Goal: Information Seeking & Learning: Check status

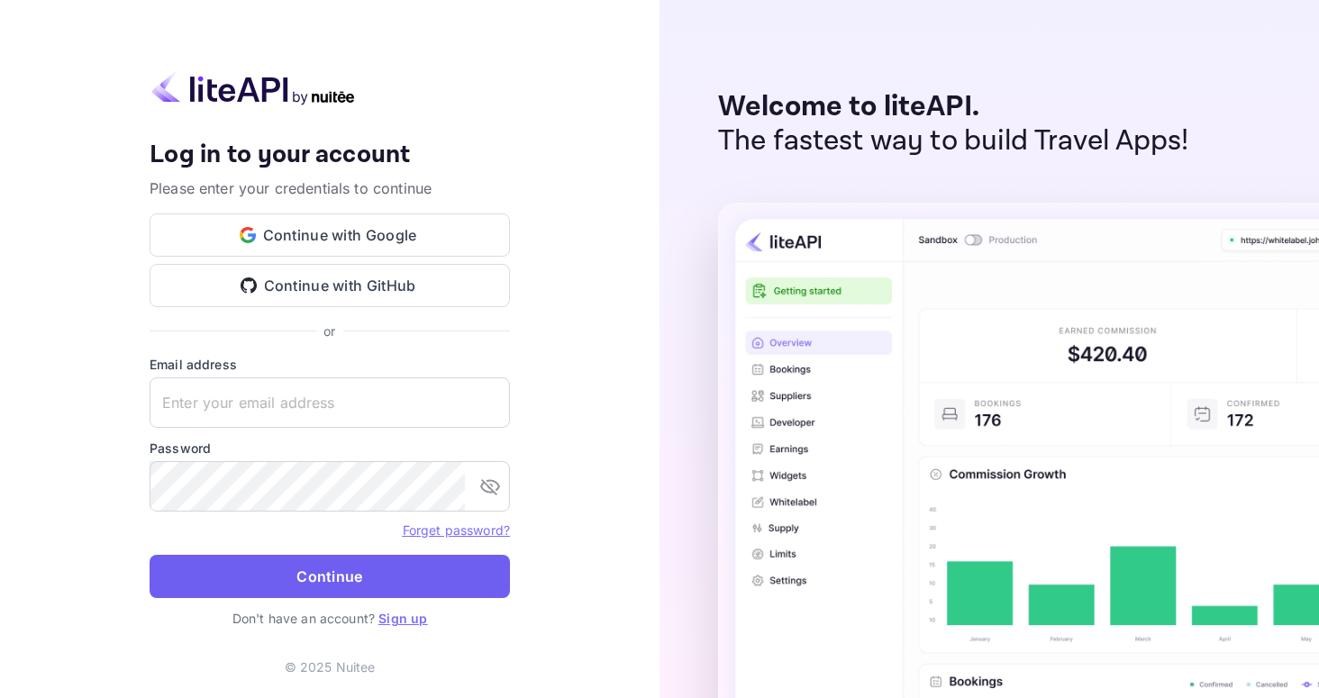
type input "[EMAIL_ADDRESS][DOMAIN_NAME]"
click at [284, 570] on button "Continue" at bounding box center [330, 576] width 360 height 43
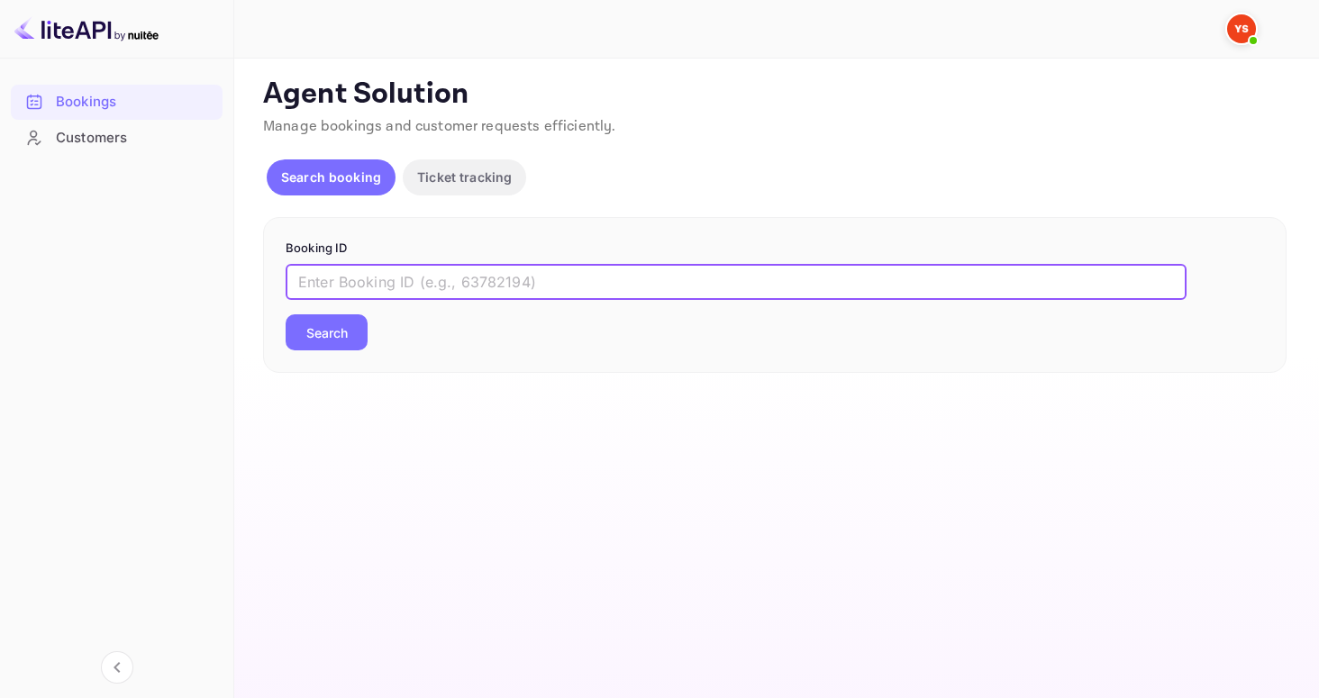
click at [371, 279] on input "text" at bounding box center [736, 282] width 901 height 36
paste input "9678051"
type input "9678051"
click at [334, 324] on button "Search" at bounding box center [327, 332] width 82 height 36
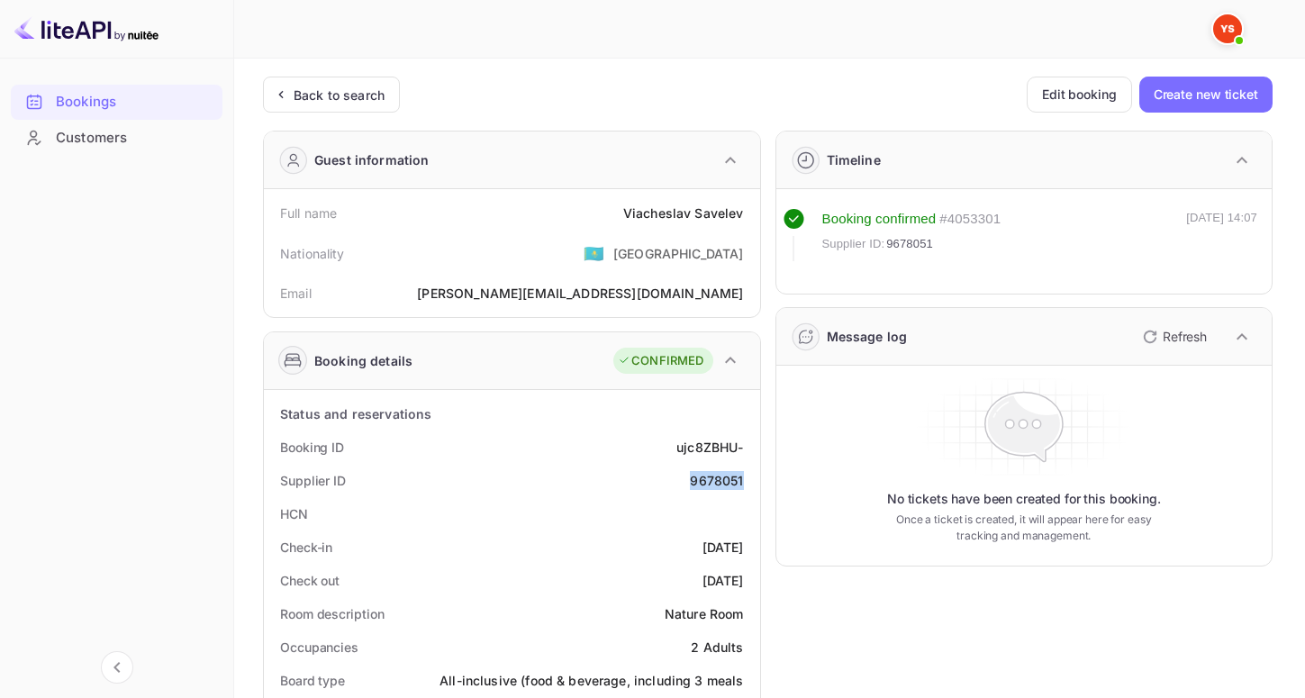
drag, startPoint x: 691, startPoint y: 484, endPoint x: 746, endPoint y: 486, distance: 55.0
click at [746, 486] on div "Supplier ID 9678051" at bounding box center [512, 480] width 482 height 33
copy div "9678051"
drag, startPoint x: 619, startPoint y: 205, endPoint x: 749, endPoint y: 214, distance: 130.0
click at [749, 214] on div "Full name [PERSON_NAME]" at bounding box center [512, 212] width 482 height 33
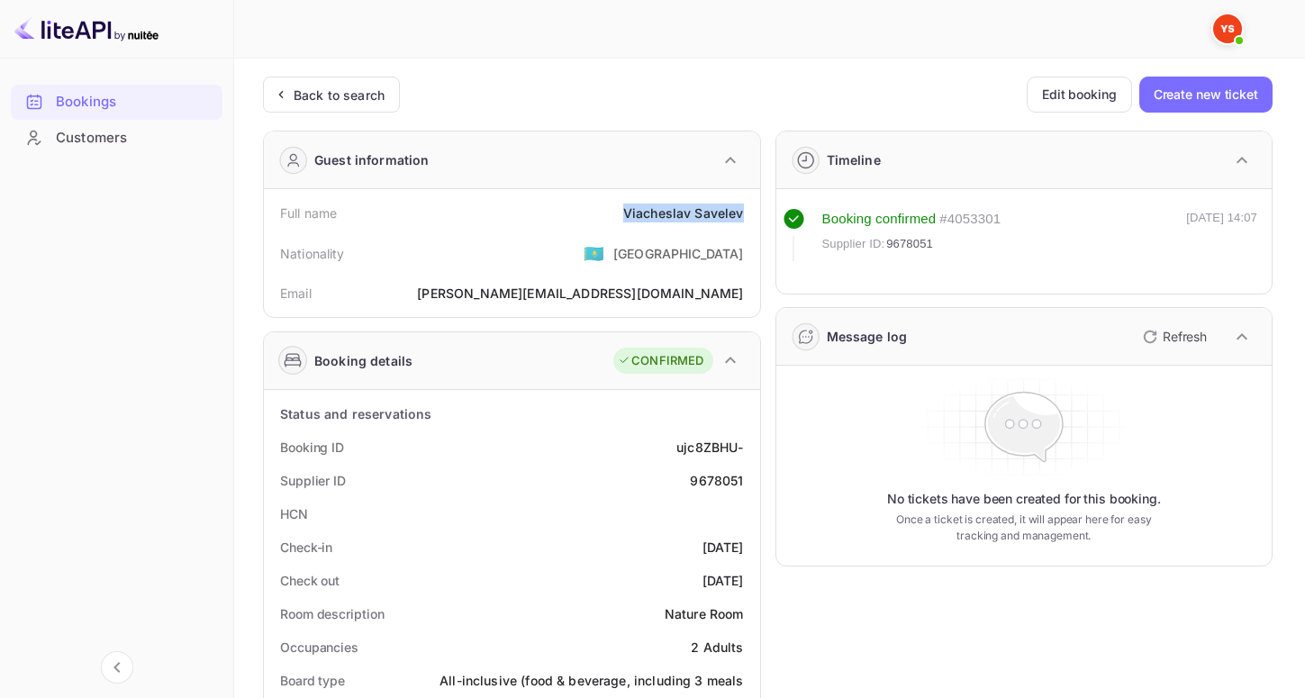
copy div "[PERSON_NAME]"
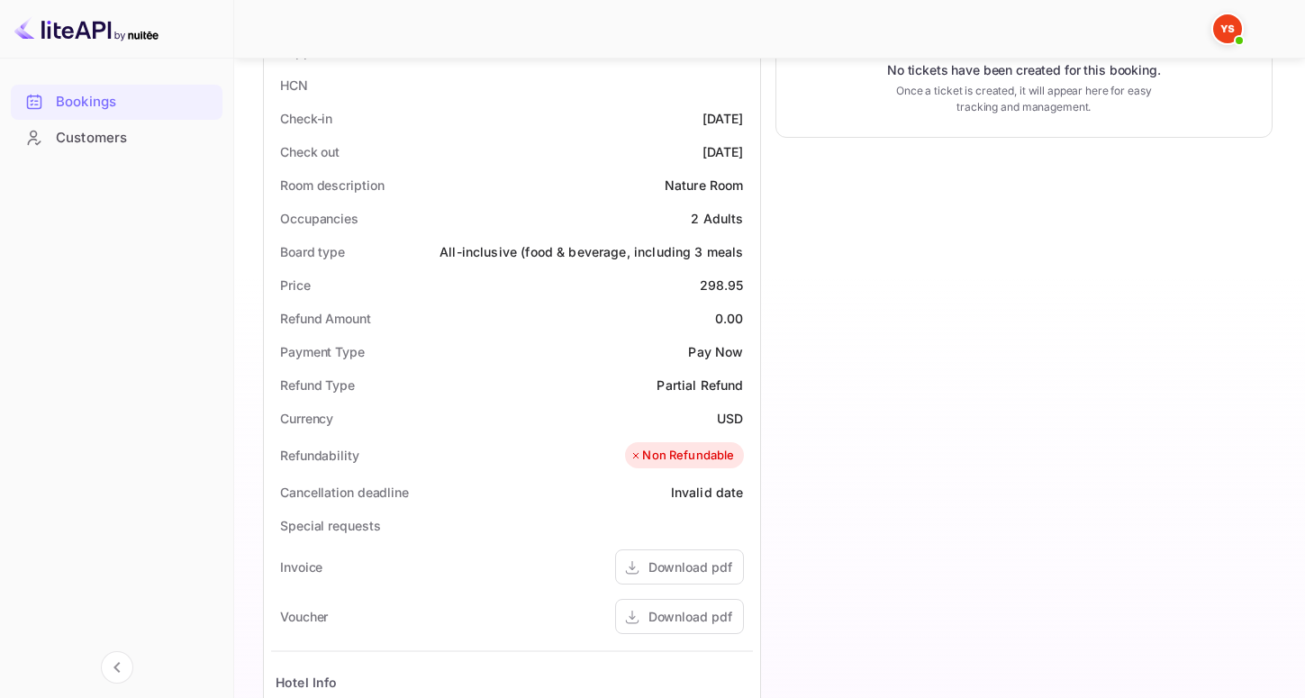
scroll to position [444, 0]
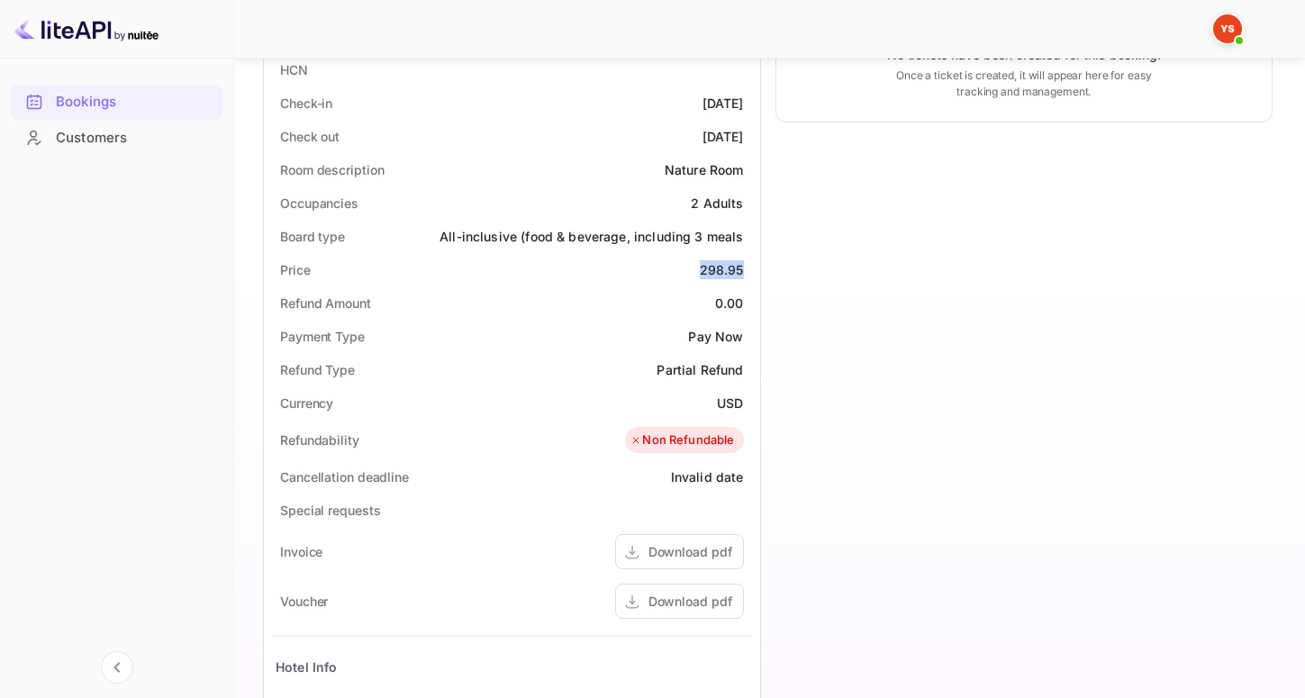
drag, startPoint x: 690, startPoint y: 268, endPoint x: 755, endPoint y: 262, distance: 65.1
click at [755, 262] on div "Status and reservations Booking ID ujc8ZBHU- Supplier ID 9678051 HCN Check-in […" at bounding box center [512, 459] width 496 height 1026
copy div "298.95"
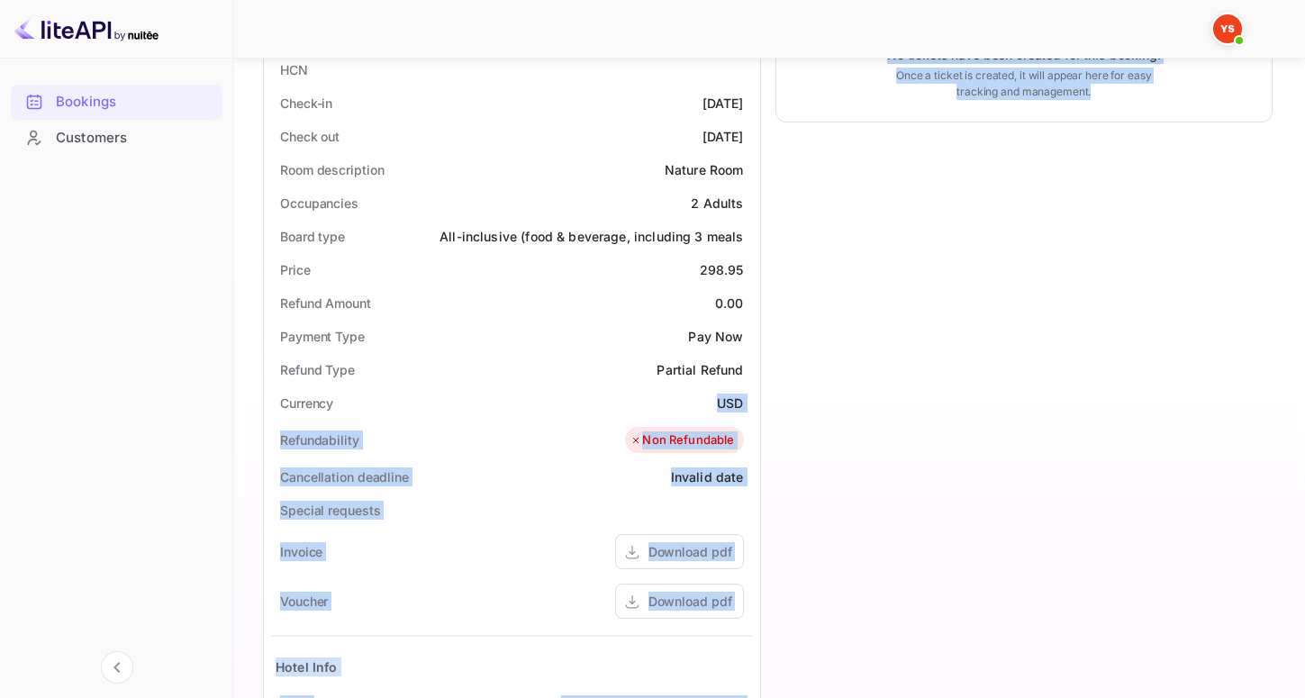
drag, startPoint x: 704, startPoint y: 389, endPoint x: 782, endPoint y: 392, distance: 78.4
click at [785, 392] on div "Guest information Full name [PERSON_NAME] Nationality 🇰🇿 [DEMOGRAPHIC_DATA] Ema…" at bounding box center [761, 328] width 1024 height 1313
click at [784, 395] on div "Timeline Booking confirmed # 4053301 Supplier ID: 9678051 [DATE] 14:07 Message …" at bounding box center [1017, 328] width 513 height 1313
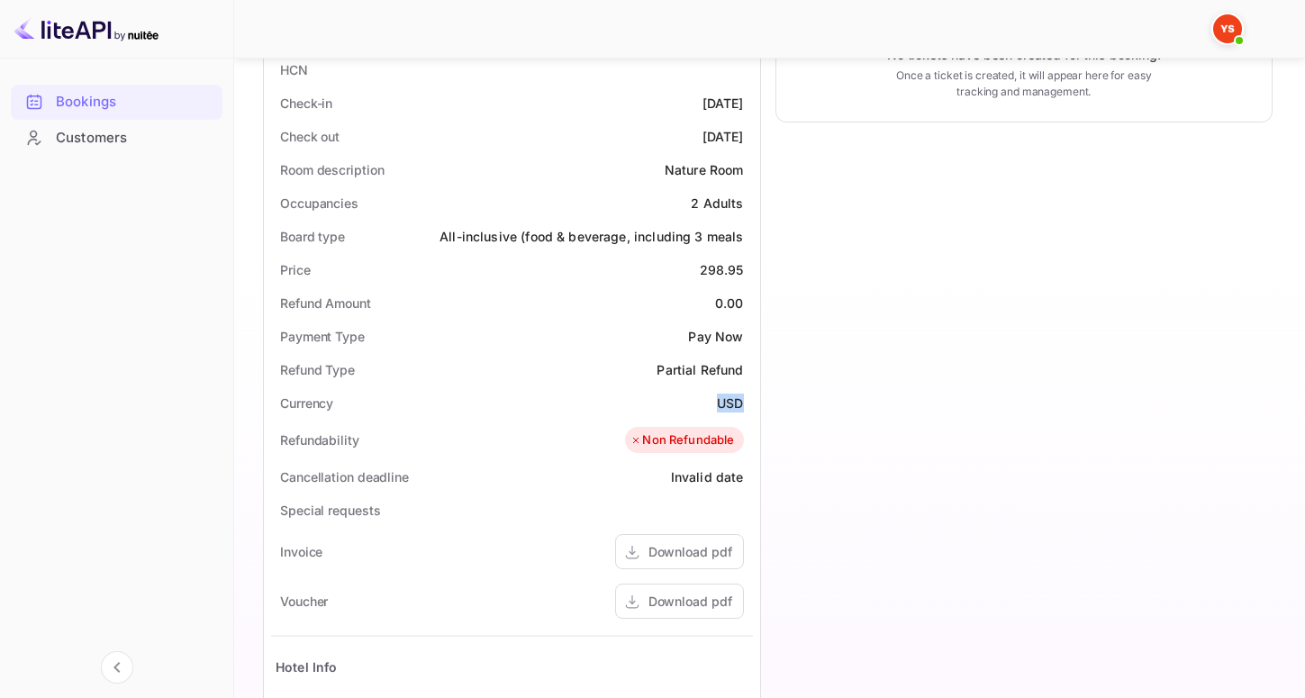
drag, startPoint x: 718, startPoint y: 399, endPoint x: 750, endPoint y: 399, distance: 31.5
click at [750, 399] on div "Currency USD" at bounding box center [512, 402] width 482 height 33
copy div "USD"
